Goal: Find specific fact: Find specific fact

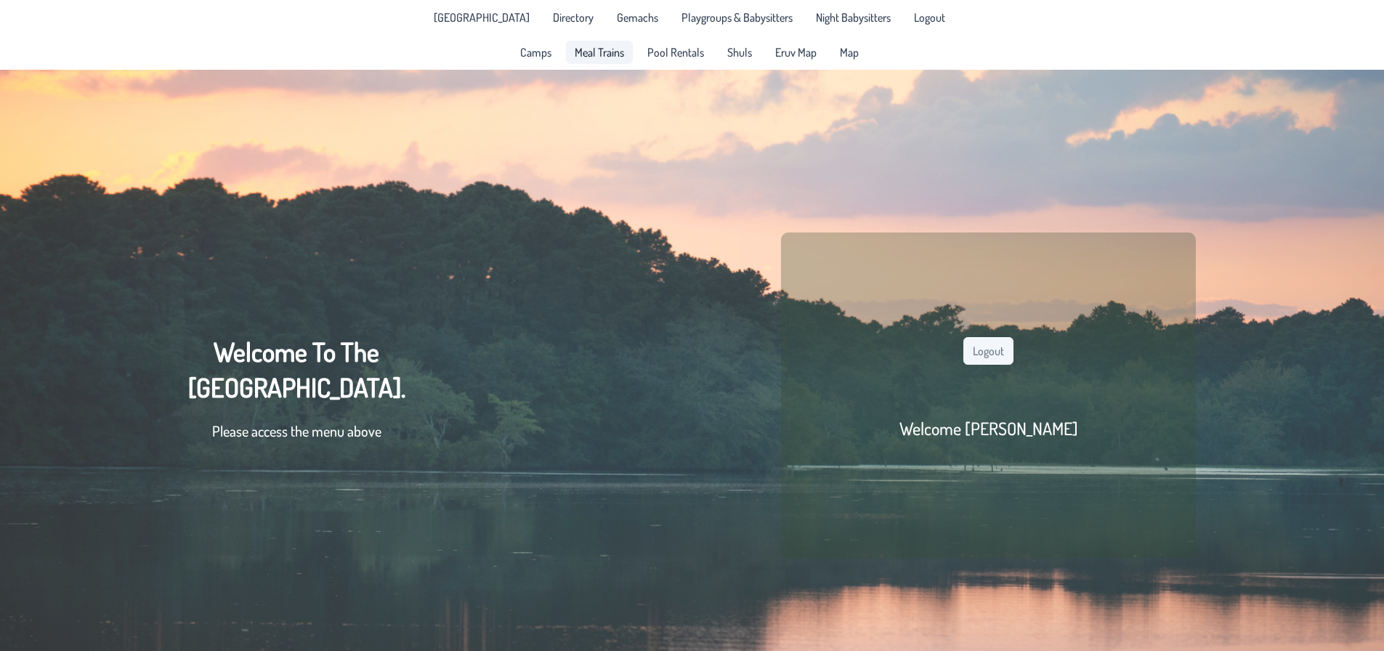
click at [581, 53] on span "Meal Trains" at bounding box center [599, 52] width 49 height 12
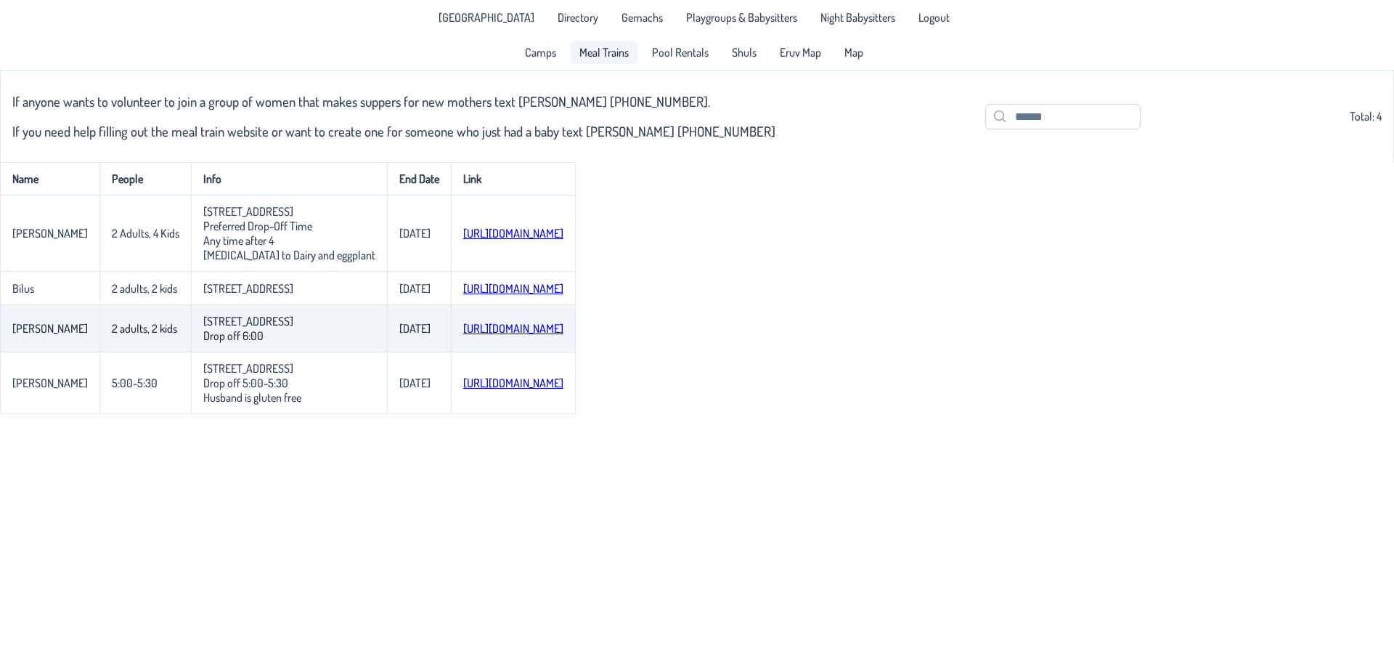
click at [478, 330] on link "[URL][DOMAIN_NAME]" at bounding box center [513, 328] width 100 height 15
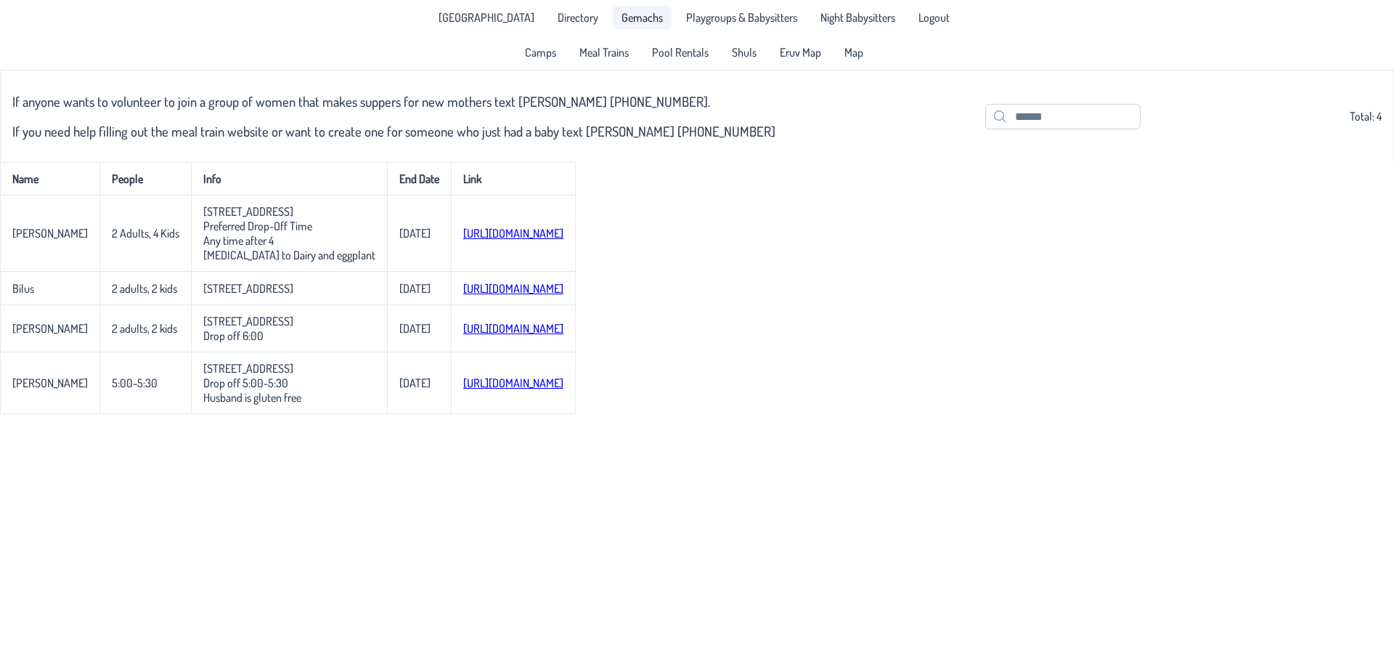
click at [623, 14] on span "Gemachs" at bounding box center [642, 18] width 41 height 12
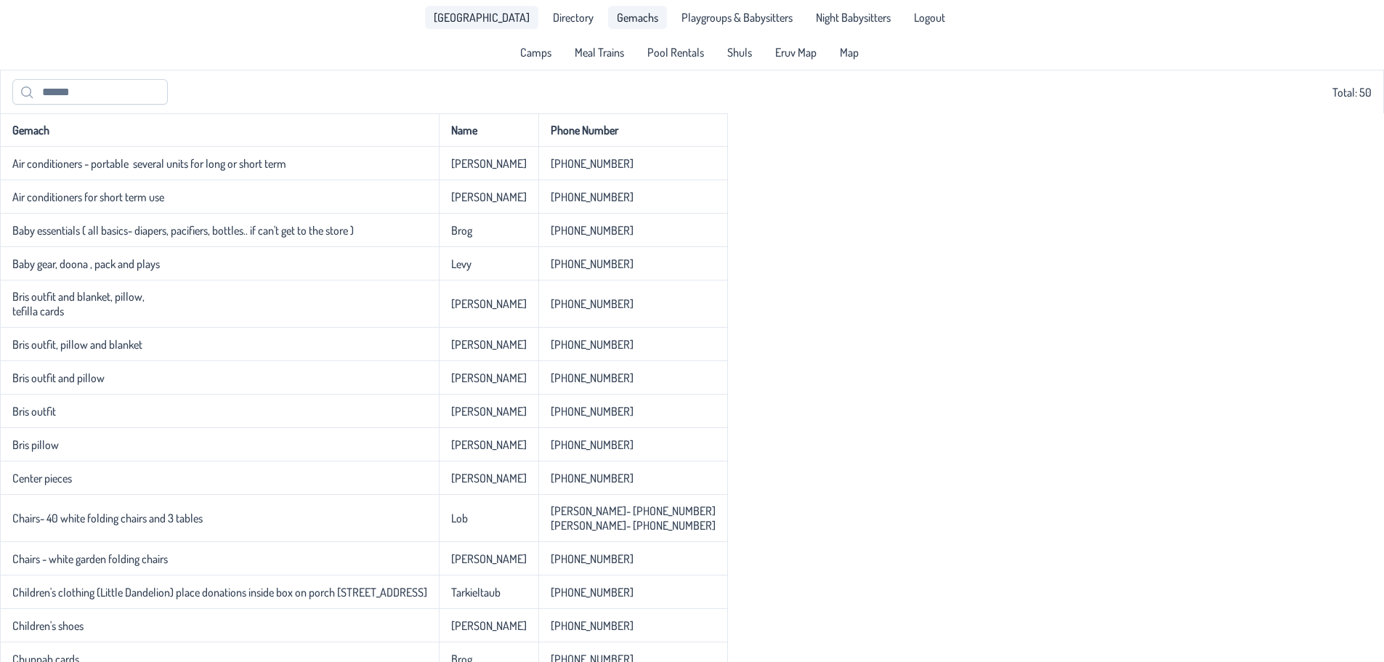
click at [481, 6] on link "[GEOGRAPHIC_DATA]" at bounding box center [481, 17] width 113 height 23
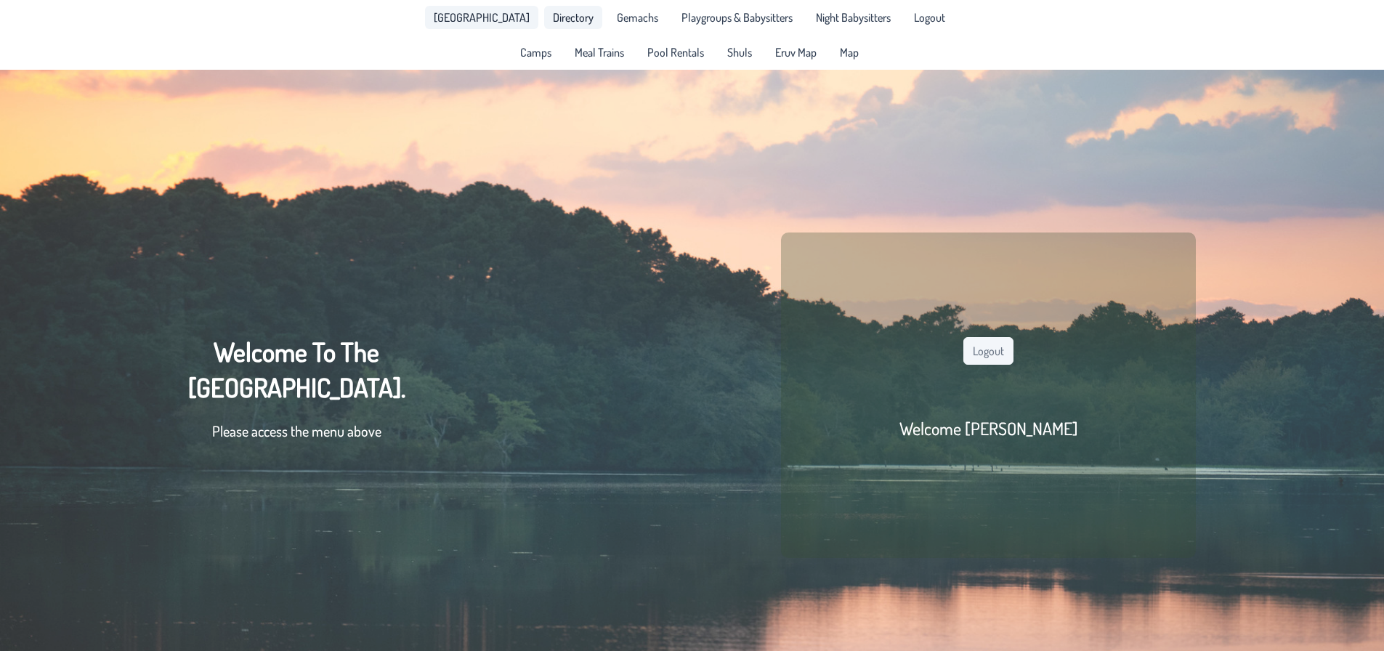
click at [553, 12] on span "Directory" at bounding box center [573, 18] width 41 height 12
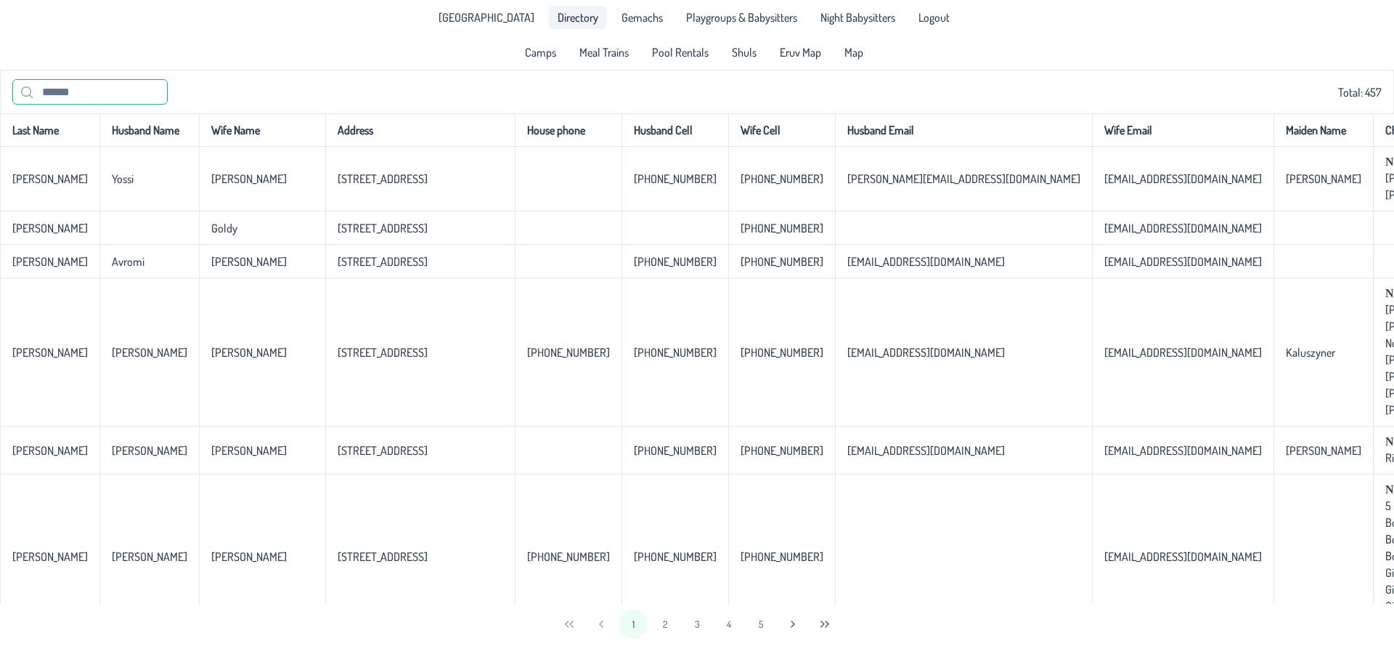
click at [134, 94] on input "text" at bounding box center [89, 91] width 155 height 25
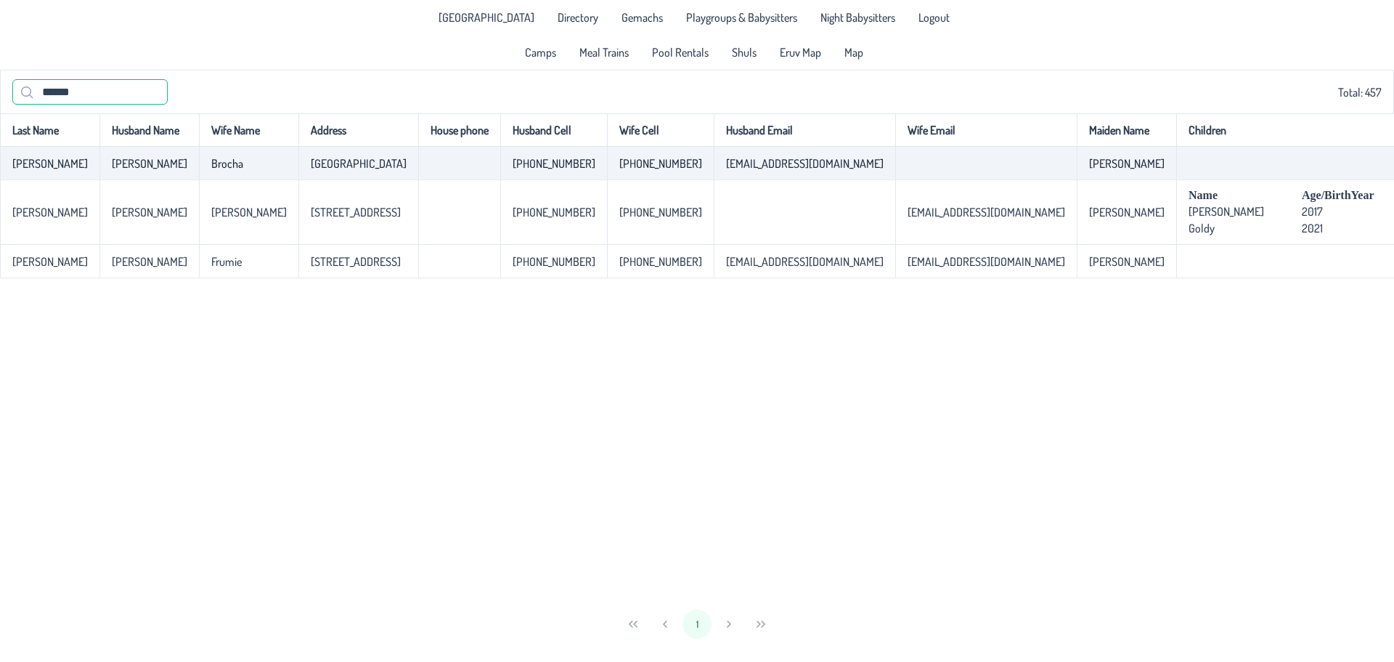
type input "******"
click at [312, 170] on p-celleditor "[GEOGRAPHIC_DATA]" at bounding box center [359, 163] width 96 height 15
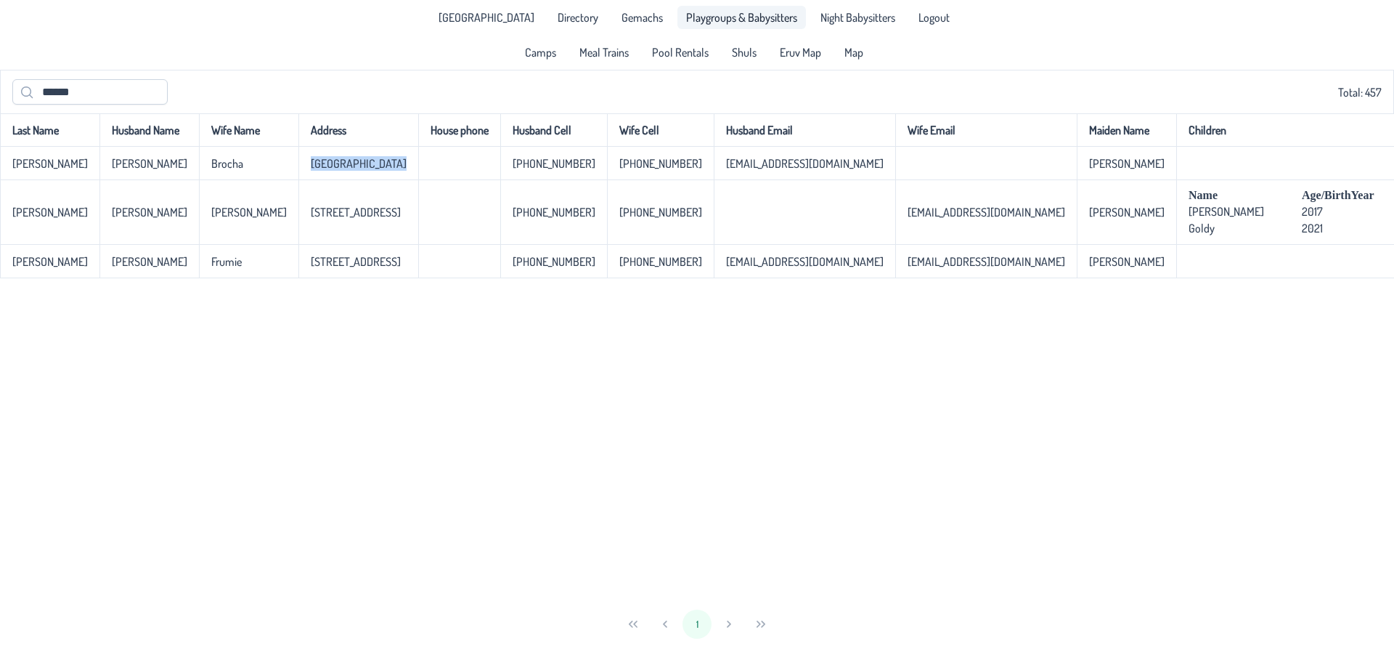
copy p-celleditor "[GEOGRAPHIC_DATA]"
